Goal: Find specific page/section: Find specific page/section

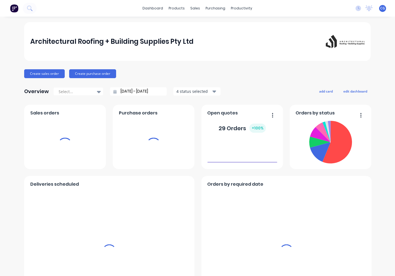
click at [191, 11] on div "sales" at bounding box center [195, 8] width 15 height 8
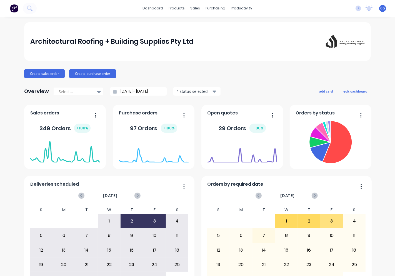
drag, startPoint x: 204, startPoint y: 31, endPoint x: 196, endPoint y: 17, distance: 16.3
click at [204, 31] on div "Architectural Roofing + Building Supplies Pty Ltd" at bounding box center [197, 41] width 346 height 39
click at [202, 26] on div "Sales Orders" at bounding box center [213, 26] width 23 height 5
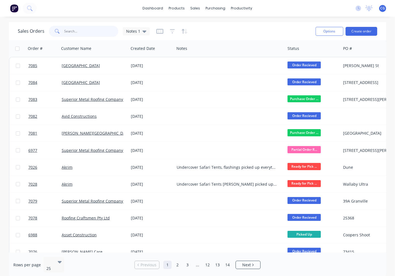
click at [100, 32] on input "text" at bounding box center [91, 31] width 54 height 11
click at [84, 31] on input "text" at bounding box center [91, 31] width 54 height 11
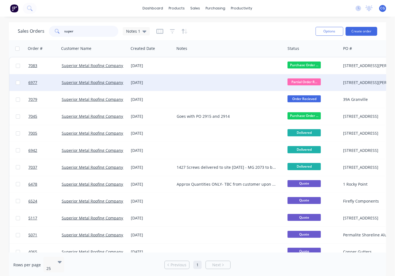
type input "super"
click at [99, 79] on div "Superior Metal Roofing Company Pty Ltd" at bounding box center [93, 82] width 69 height 17
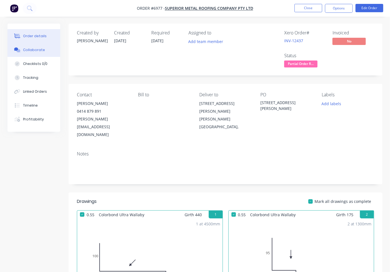
click at [42, 47] on div "Collaborate" at bounding box center [34, 49] width 22 height 5
